Goal: Check status: Check status

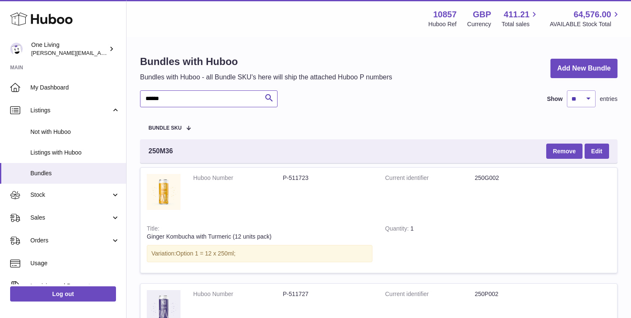
click at [165, 99] on input "******" at bounding box center [209, 98] width 138 height 17
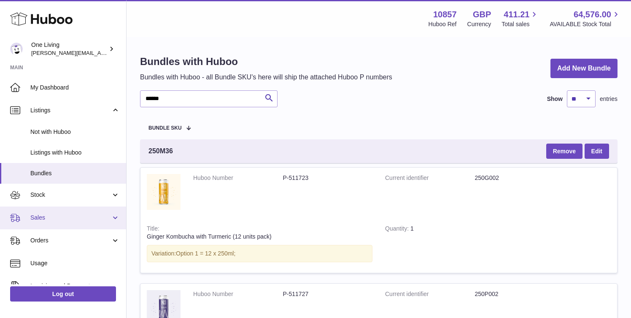
click at [68, 222] on span "Sales" at bounding box center [70, 218] width 81 height 8
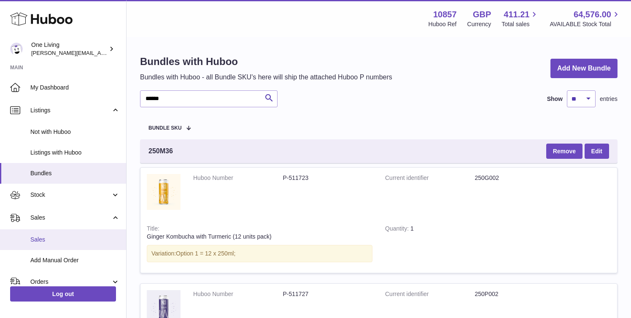
click at [68, 243] on span "Sales" at bounding box center [74, 240] width 89 height 8
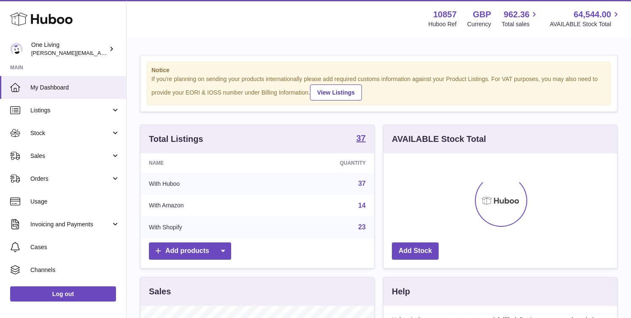
scroll to position [132, 234]
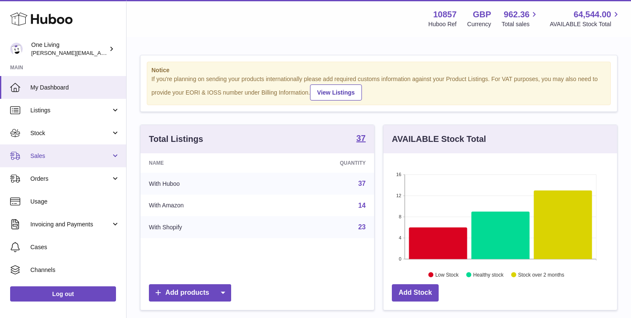
click at [66, 160] on link "Sales" at bounding box center [63, 155] width 126 height 23
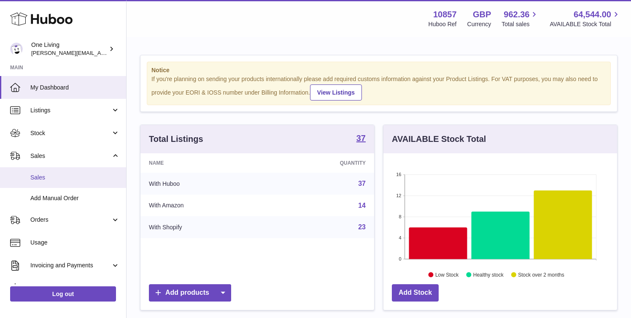
click at [65, 175] on span "Sales" at bounding box center [74, 177] width 89 height 8
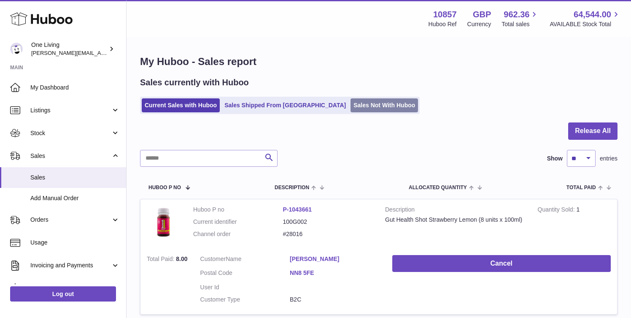
click at [351, 105] on link "Sales Not With Huboo" at bounding box center [385, 105] width 68 height 14
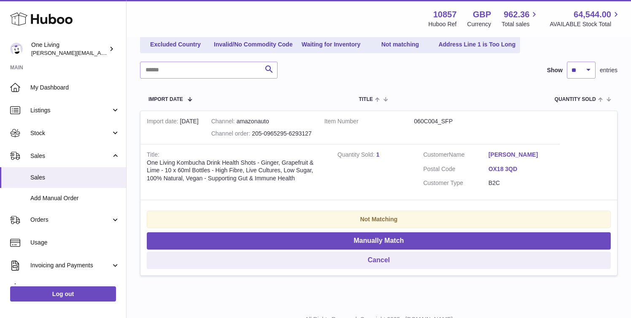
scroll to position [97, 0]
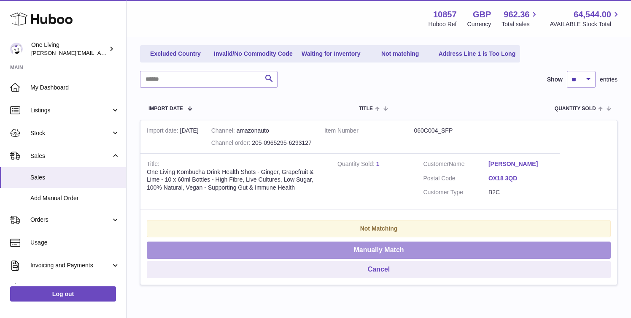
click at [348, 246] on button "Manually Match" at bounding box center [379, 249] width 464 height 17
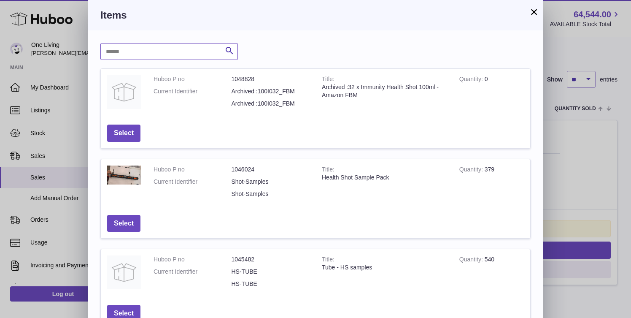
click at [176, 53] on input "text" at bounding box center [169, 51] width 138 height 17
type input "*****"
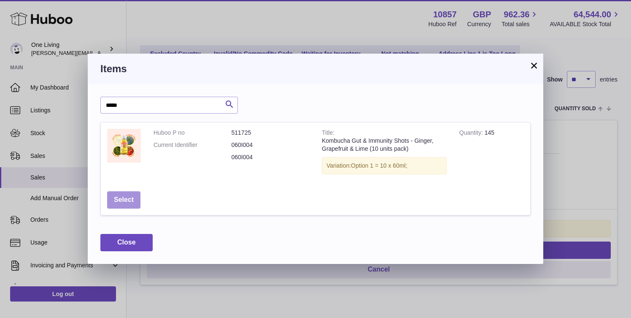
click at [124, 199] on button "Select" at bounding box center [123, 199] width 33 height 17
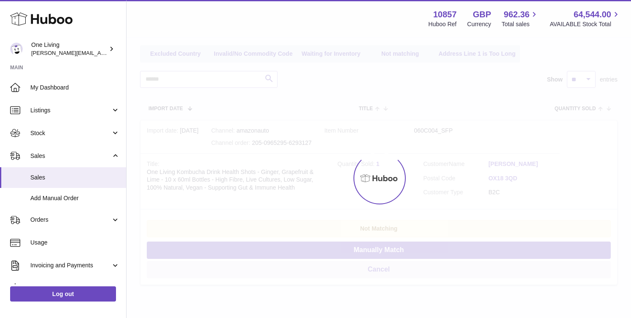
scroll to position [0, 0]
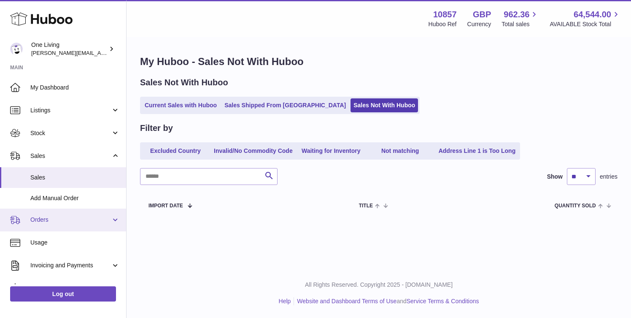
click at [85, 222] on span "Orders" at bounding box center [70, 220] width 81 height 8
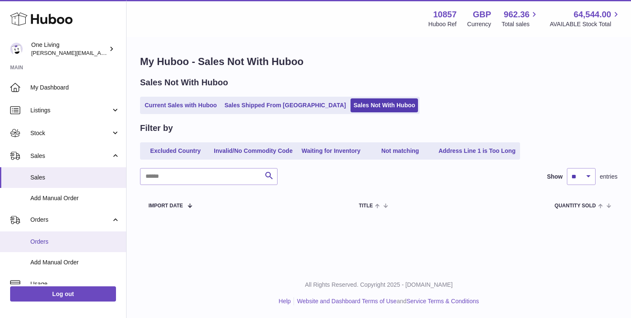
click at [73, 246] on link "Orders" at bounding box center [63, 241] width 126 height 21
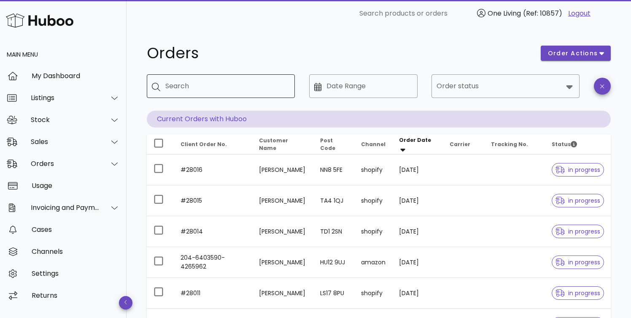
click at [218, 85] on input "Search" at bounding box center [226, 86] width 123 height 14
type input "******"
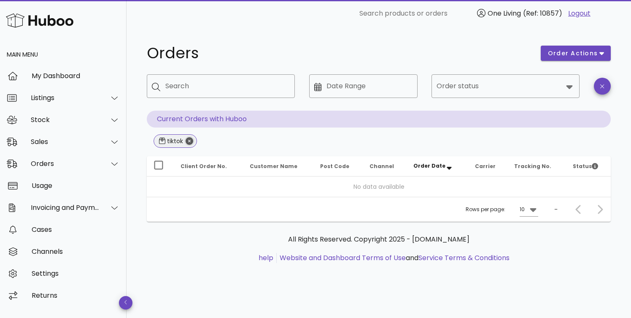
click at [190, 142] on icon "Close" at bounding box center [190, 141] width 8 height 8
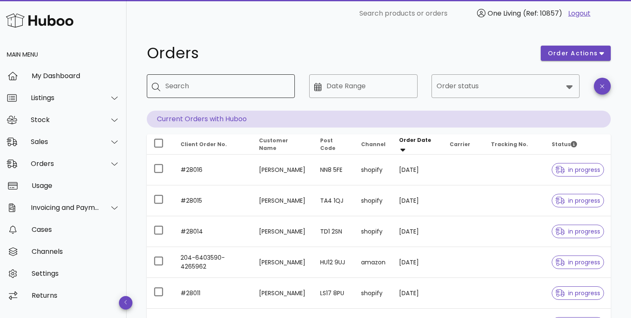
click at [171, 87] on input "Search" at bounding box center [226, 86] width 123 height 14
paste input "**********"
type input "**********"
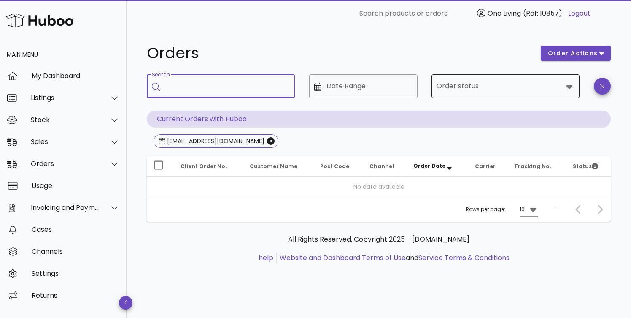
click at [566, 87] on icon at bounding box center [570, 86] width 10 height 10
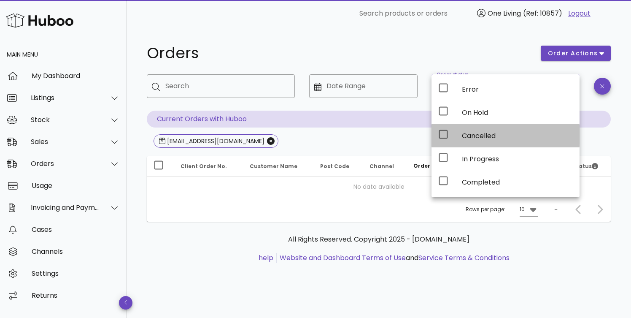
click at [506, 132] on div "Cancelled" at bounding box center [517, 136] width 111 height 8
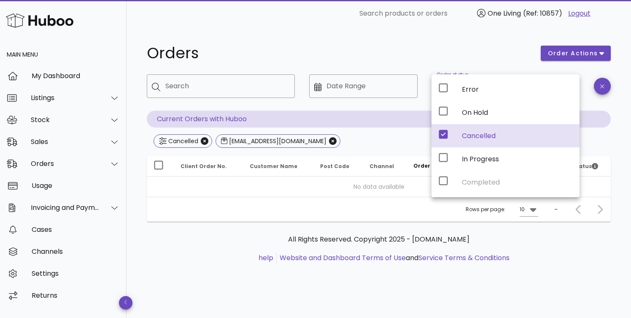
click at [623, 141] on div "Orders order actions ​ Search ​ Date Range ​ Order status Cancelled Current Ord…" at bounding box center [379, 158] width 505 height 263
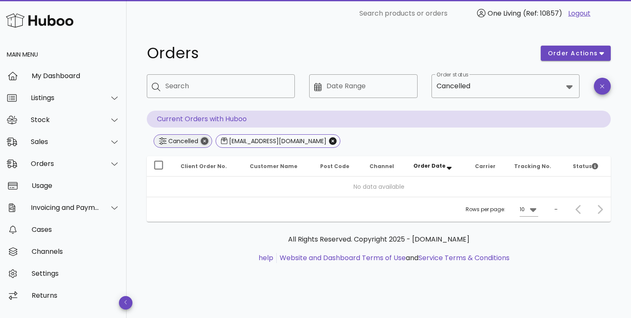
click at [205, 137] on icon "Close" at bounding box center [205, 141] width 8 height 8
click at [566, 79] on div "Order status" at bounding box center [506, 86] width 138 height 24
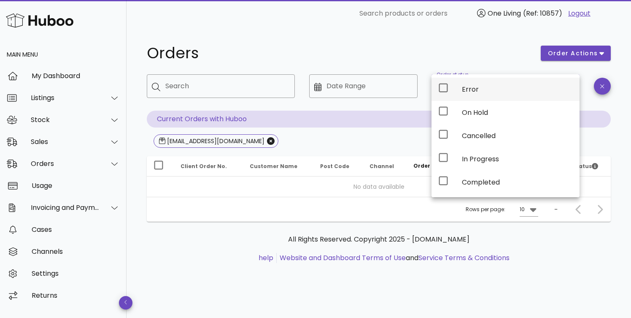
click at [533, 90] on div "Error" at bounding box center [517, 89] width 111 height 8
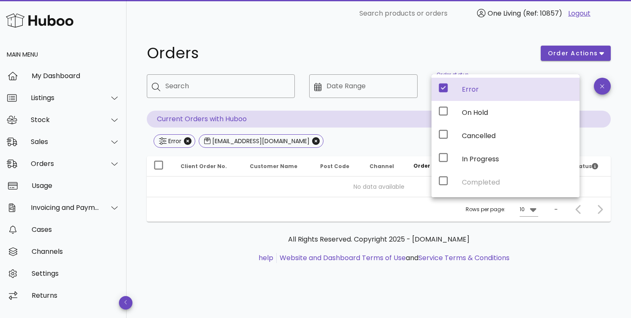
click at [615, 204] on div "Orders order actions ​ Search ​ Date Range ​ Order status Error Current Orders …" at bounding box center [379, 158] width 505 height 263
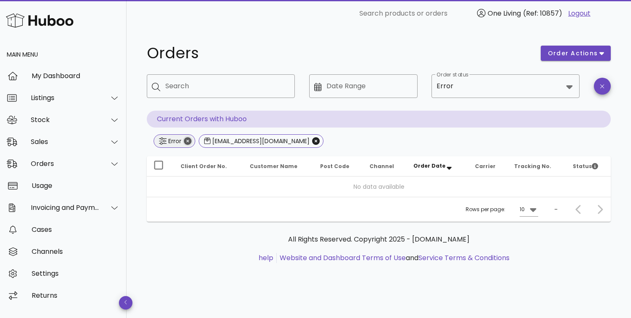
click at [187, 141] on icon "Close" at bounding box center [188, 141] width 8 height 8
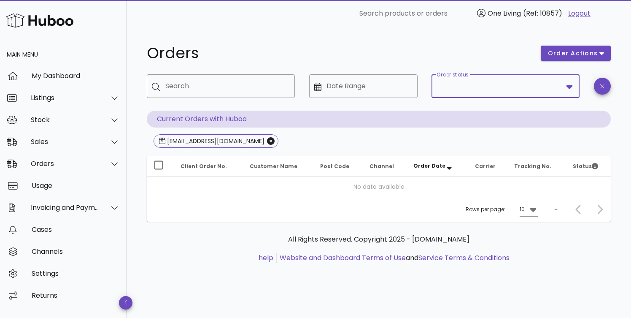
click at [523, 84] on input "Order status" at bounding box center [500, 86] width 126 height 14
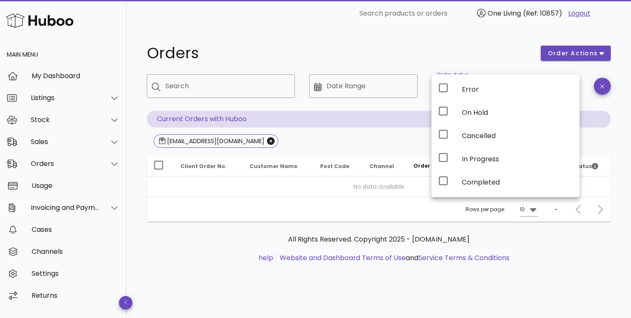
click at [482, 52] on h1 "Orders" at bounding box center [339, 53] width 384 height 15
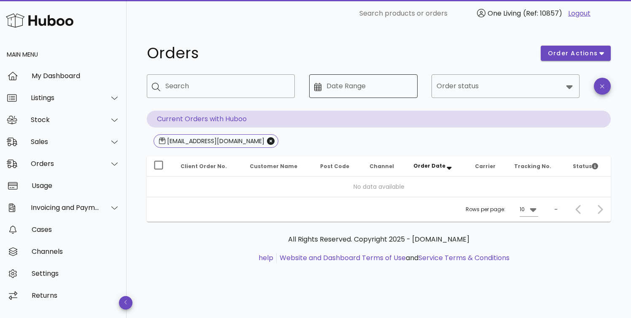
click at [350, 87] on input "Date Range" at bounding box center [370, 86] width 86 height 14
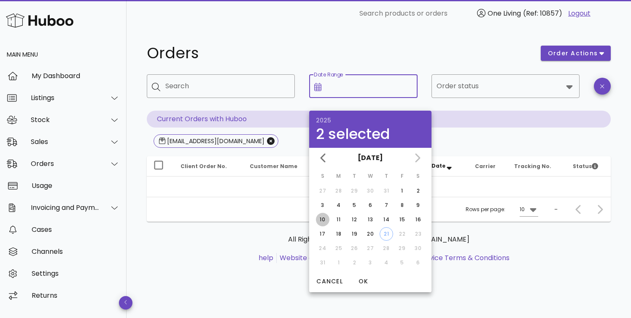
click at [324, 220] on div "10" at bounding box center [323, 220] width 14 height 8
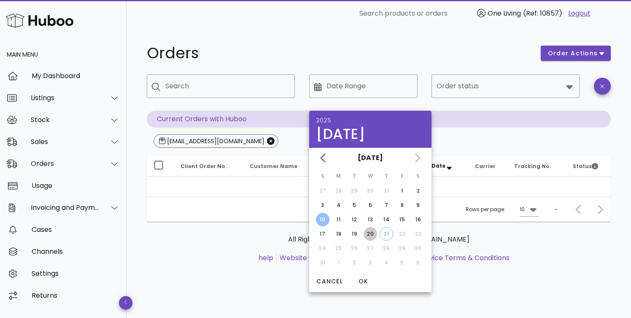
click at [371, 230] on div "20" at bounding box center [371, 234] width 14 height 8
type input "**********"
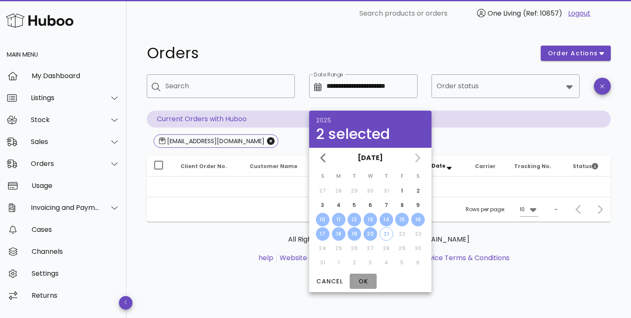
click at [364, 277] on span "OK" at bounding box center [363, 281] width 20 height 9
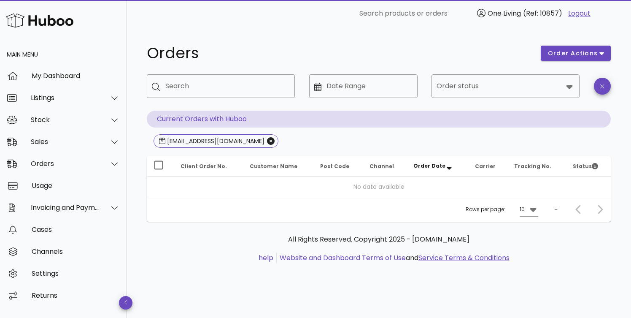
type input "**********"
click at [533, 209] on icon at bounding box center [533, 210] width 6 height 4
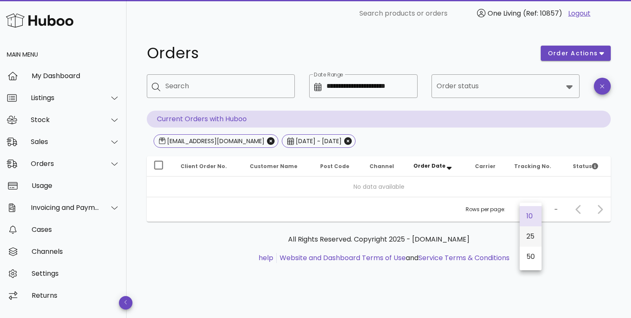
click at [530, 236] on div "25" at bounding box center [531, 236] width 8 height 8
click at [344, 140] on icon "Close" at bounding box center [348, 141] width 8 height 8
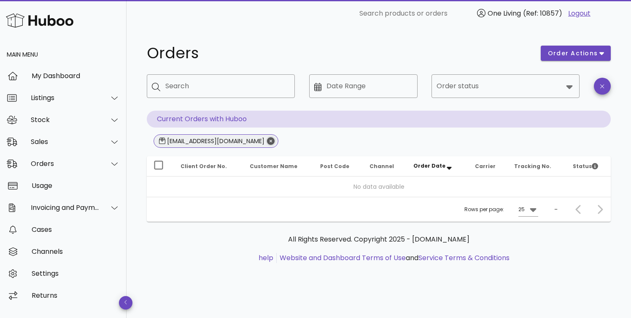
click at [267, 138] on icon "Close" at bounding box center [271, 141] width 8 height 8
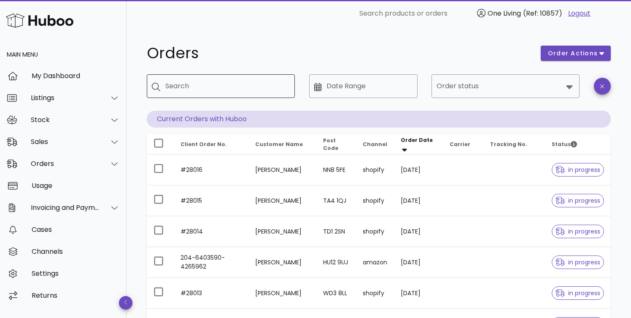
click at [224, 86] on input "Search" at bounding box center [226, 86] width 123 height 14
click at [74, 141] on div "Sales" at bounding box center [65, 142] width 69 height 8
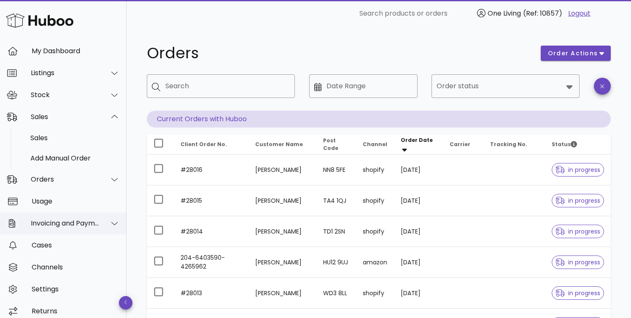
scroll to position [32, 0]
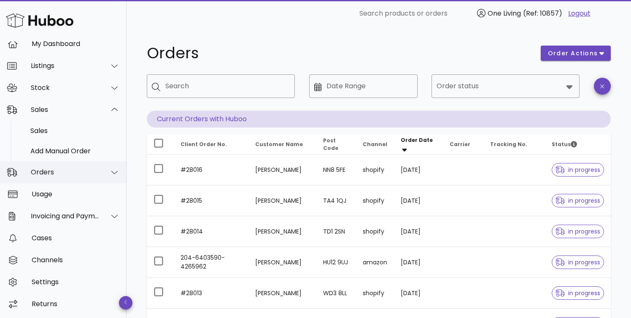
click at [84, 169] on div "Orders" at bounding box center [65, 172] width 69 height 8
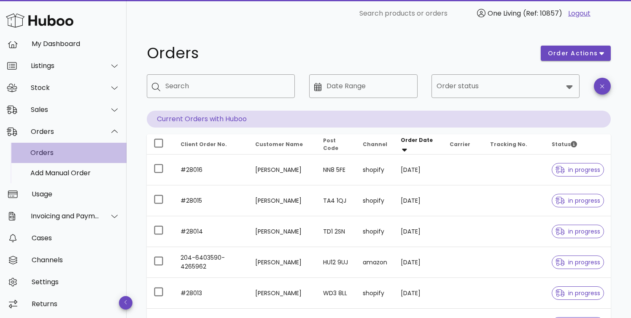
click at [87, 148] on div "Orders" at bounding box center [74, 153] width 89 height 18
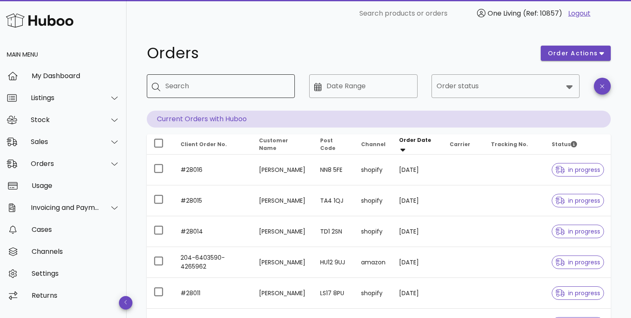
click at [181, 89] on input "Search" at bounding box center [226, 86] width 123 height 14
type input "**********"
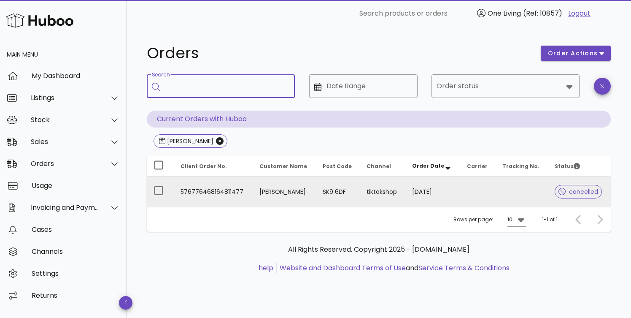
click at [209, 195] on td "576776468164811477" at bounding box center [213, 191] width 79 height 30
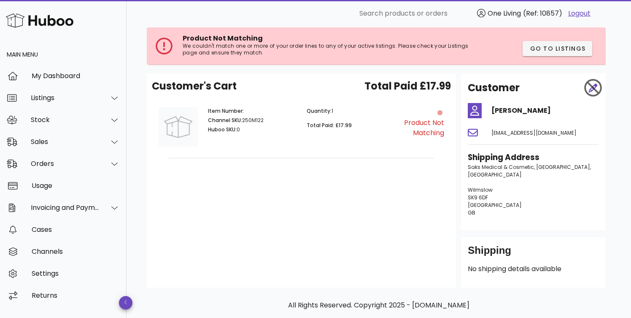
scroll to position [47, 0]
click at [257, 118] on p "Channel SKU: 250M122" at bounding box center [252, 120] width 89 height 8
